Goal: Information Seeking & Learning: Understand process/instructions

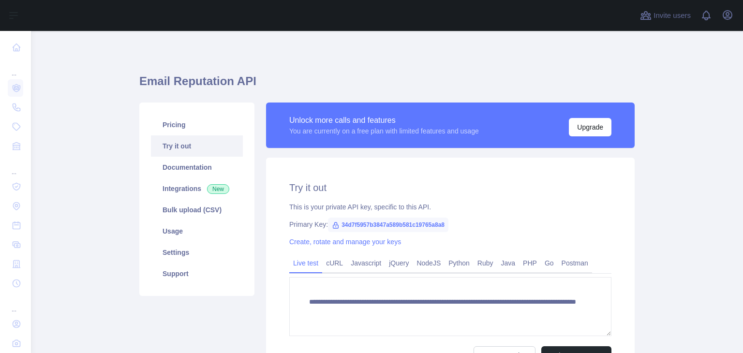
scroll to position [106, 0]
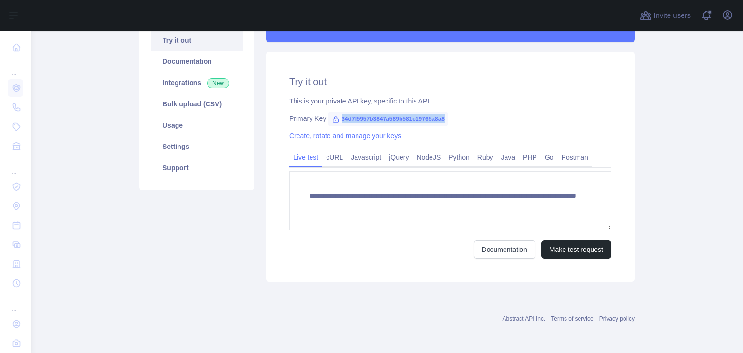
drag, startPoint x: 440, startPoint y: 117, endPoint x: 335, endPoint y: 120, distance: 105.0
click at [335, 120] on span "34d7f5957b3847a589b581c19765a8a8" at bounding box center [388, 119] width 120 height 15
copy span "34d7f5957b3847a589b581c19765a8a8"
click at [389, 105] on div "This is your private API key, specific to this API." at bounding box center [450, 101] width 322 height 10
click at [450, 157] on link "Python" at bounding box center [459, 156] width 29 height 15
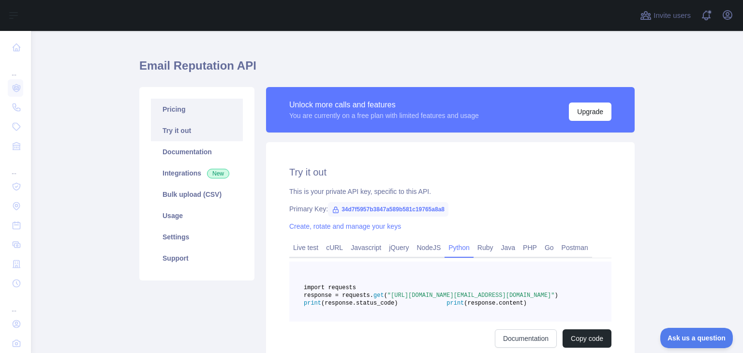
scroll to position [15, 0]
click at [204, 118] on link "Pricing" at bounding box center [197, 109] width 92 height 21
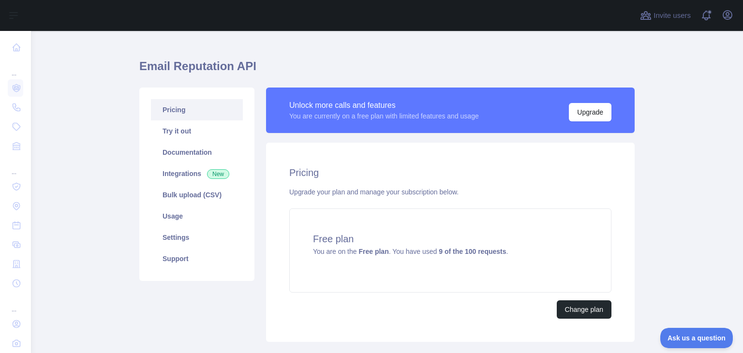
scroll to position [27, 0]
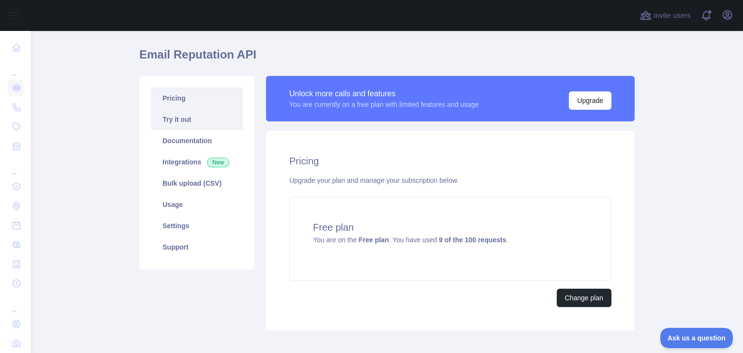
click at [178, 122] on link "Try it out" at bounding box center [197, 119] width 92 height 21
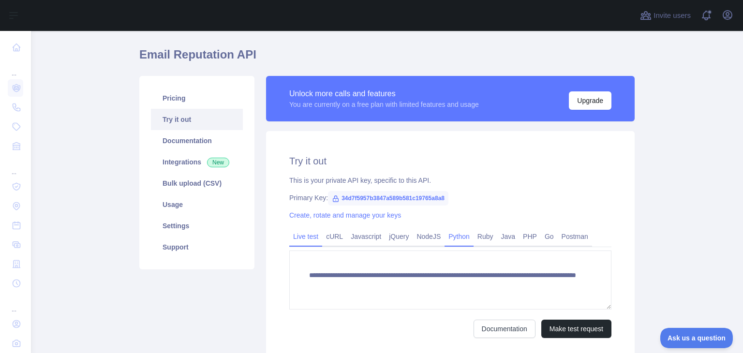
click at [450, 235] on link "Python" at bounding box center [459, 236] width 29 height 15
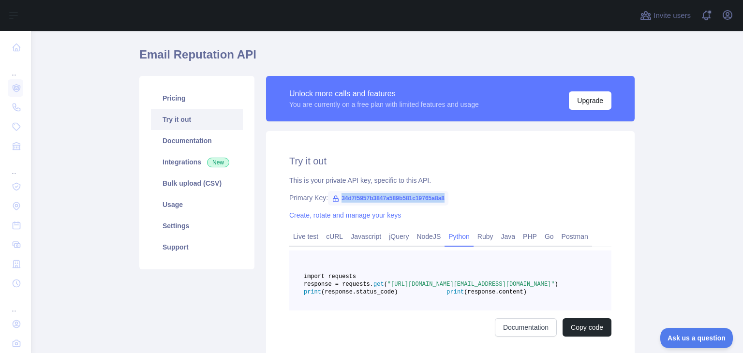
drag, startPoint x: 446, startPoint y: 199, endPoint x: 336, endPoint y: 202, distance: 109.4
click at [336, 202] on div "Primary Key: 34d7f5957b3847a589b581c19765a8a8" at bounding box center [450, 198] width 322 height 10
copy span "34d7f5957b3847a589b581c19765a8a8"
click at [476, 200] on div "Primary Key: 34d7f5957b3847a589b581c19765a8a8" at bounding box center [450, 198] width 322 height 10
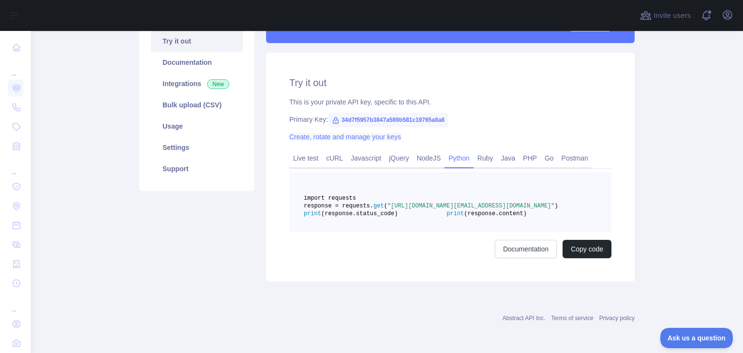
scroll to position [116, 0]
drag, startPoint x: 425, startPoint y: 204, endPoint x: 322, endPoint y: 213, distance: 103.5
click at [388, 209] on span ""[URL][DOMAIN_NAME][EMAIL_ADDRESS][DOMAIN_NAME]"" at bounding box center [471, 206] width 167 height 7
copy span "[URL][DOMAIN_NAME]"
click at [134, 231] on div "Pricing Try it out Documentation Integrations New Bulk upload (CSV) Usage Setti…" at bounding box center [197, 140] width 127 height 284
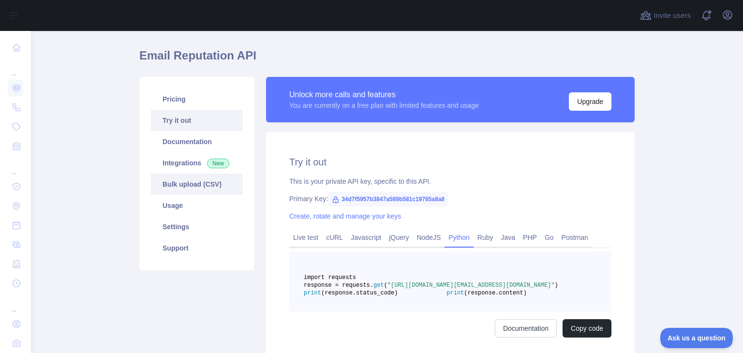
scroll to position [25, 0]
click at [174, 101] on link "Pricing" at bounding box center [197, 99] width 92 height 21
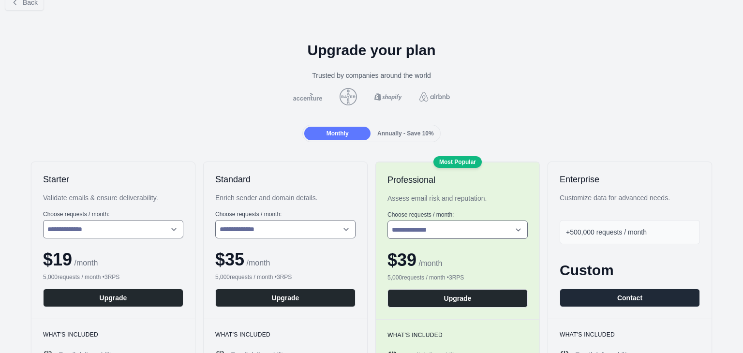
scroll to position [10, 0]
